Goal: Find specific page/section: Find specific page/section

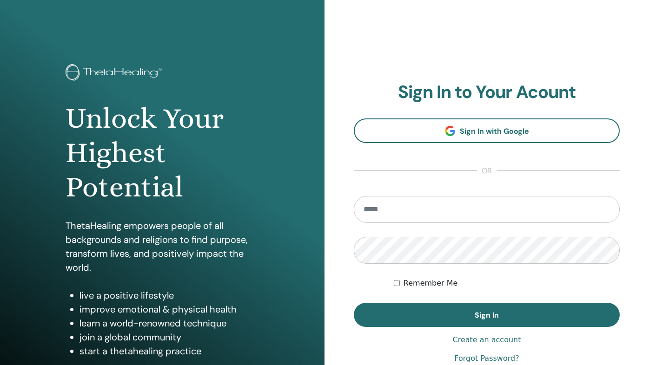
click at [456, 202] on input "email" at bounding box center [487, 209] width 266 height 27
type input "**********"
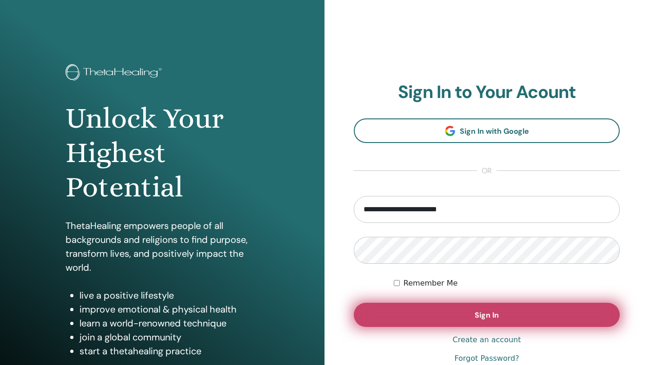
click at [480, 311] on span "Sign In" at bounding box center [486, 315] width 24 height 10
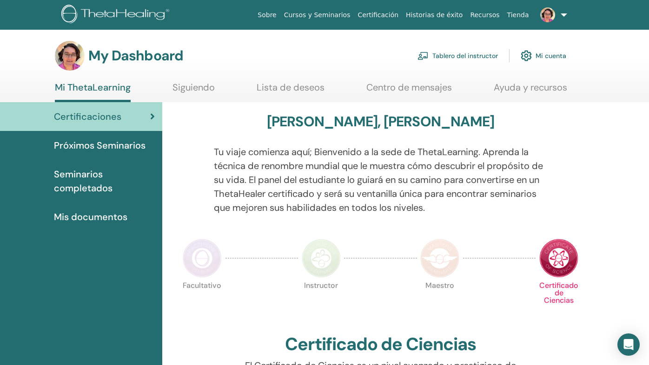
click at [447, 56] on link "Tablero del instructor" at bounding box center [457, 56] width 80 height 20
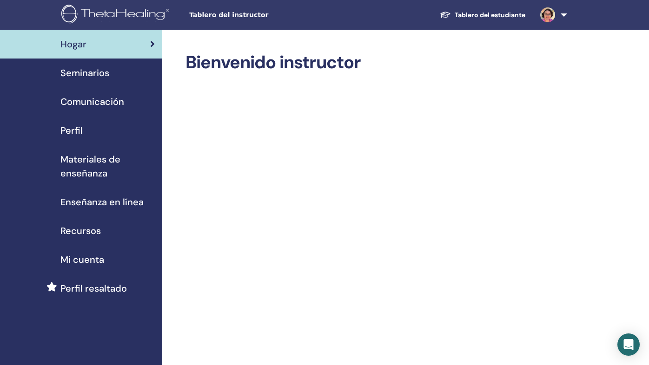
click at [103, 159] on span "Materiales de enseñanza" at bounding box center [107, 166] width 94 height 28
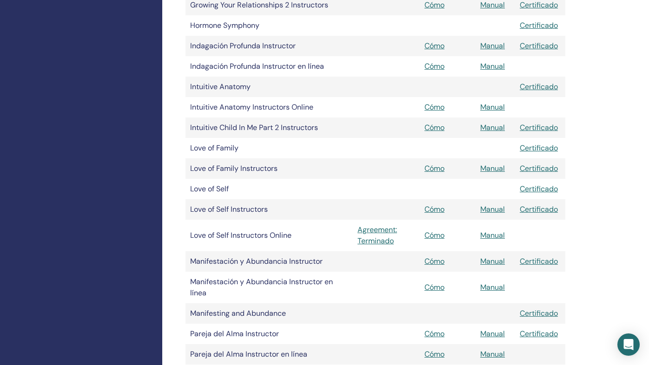
scroll to position [1016, 0]
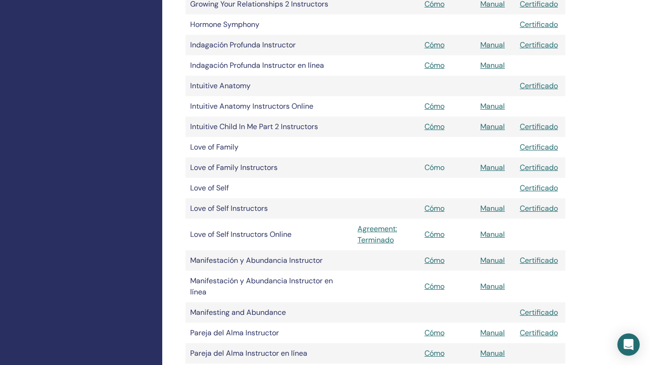
click at [442, 168] on link "Cómo" at bounding box center [434, 168] width 20 height 10
